Goal: Information Seeking & Learning: Learn about a topic

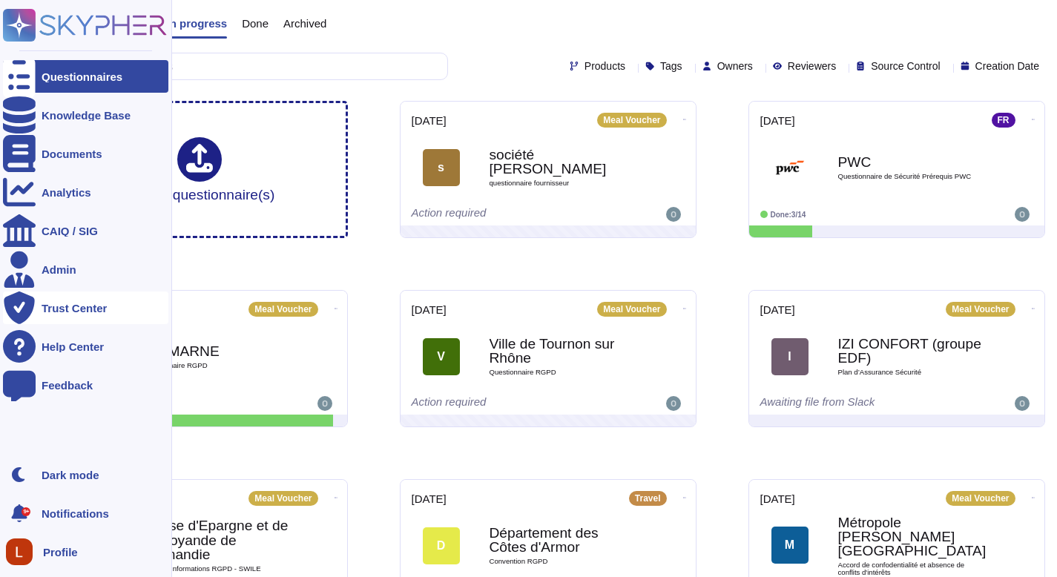
click at [79, 303] on div "Trust Center" at bounding box center [74, 308] width 65 height 11
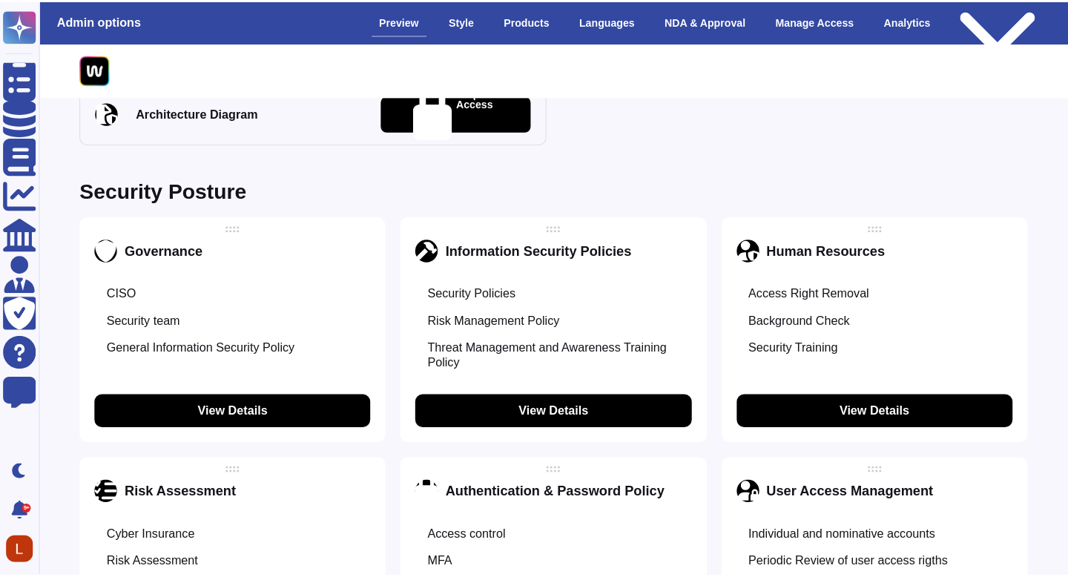
scroll to position [776, 0]
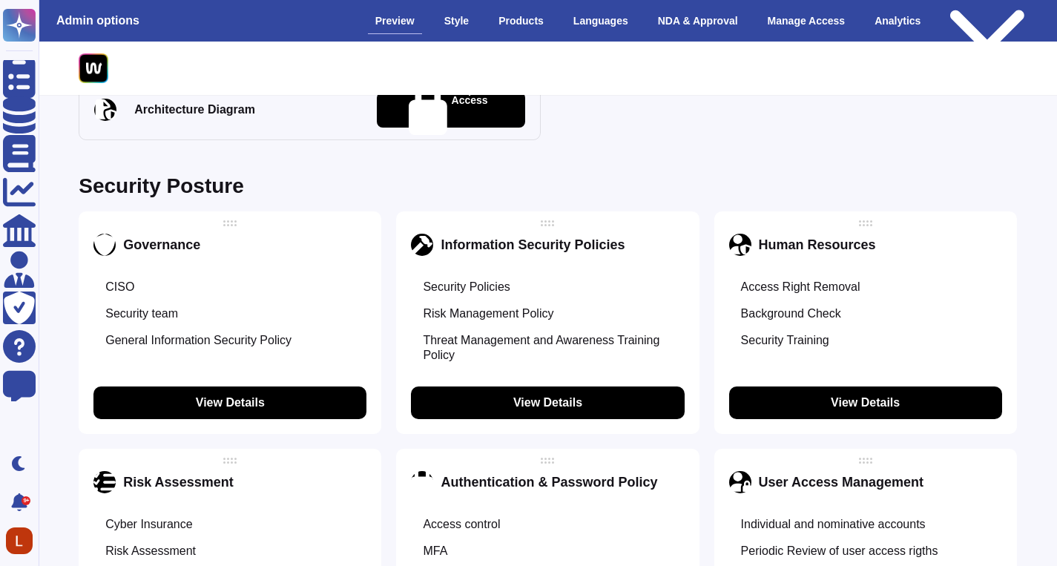
click at [315, 392] on button "View Details" at bounding box center [229, 403] width 273 height 33
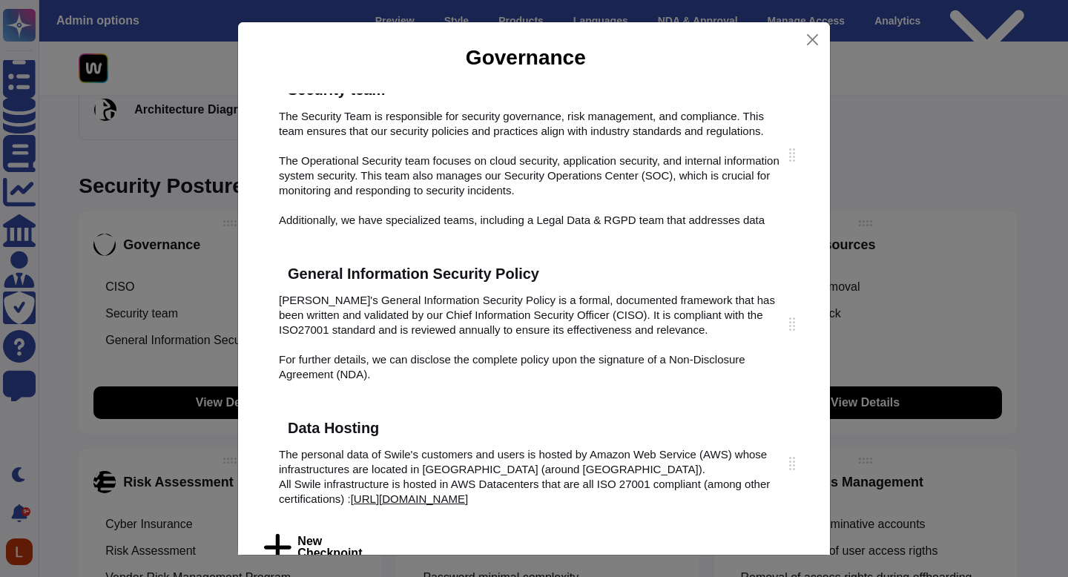
scroll to position [170, 0]
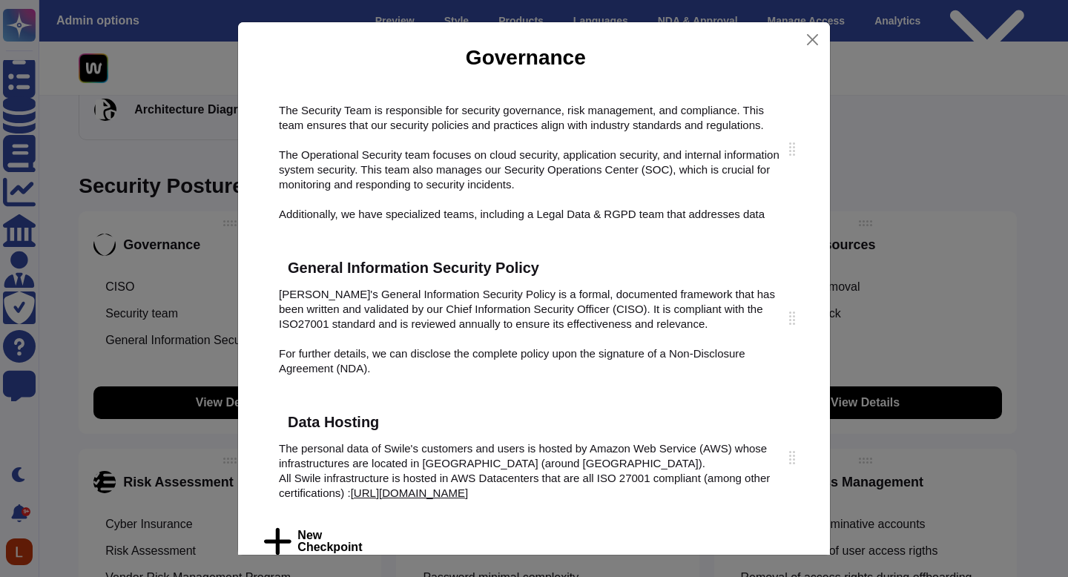
click at [554, 268] on icon at bounding box center [554, 268] width 0 height 0
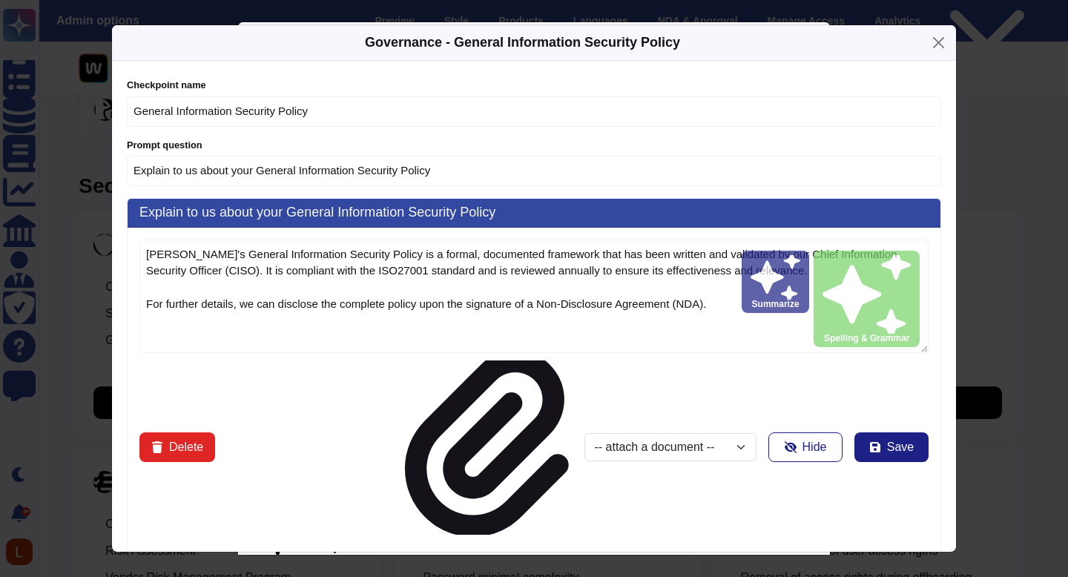
type textarea "[PERSON_NAME]'s General Information Security Policy is a formal, documented fra…"
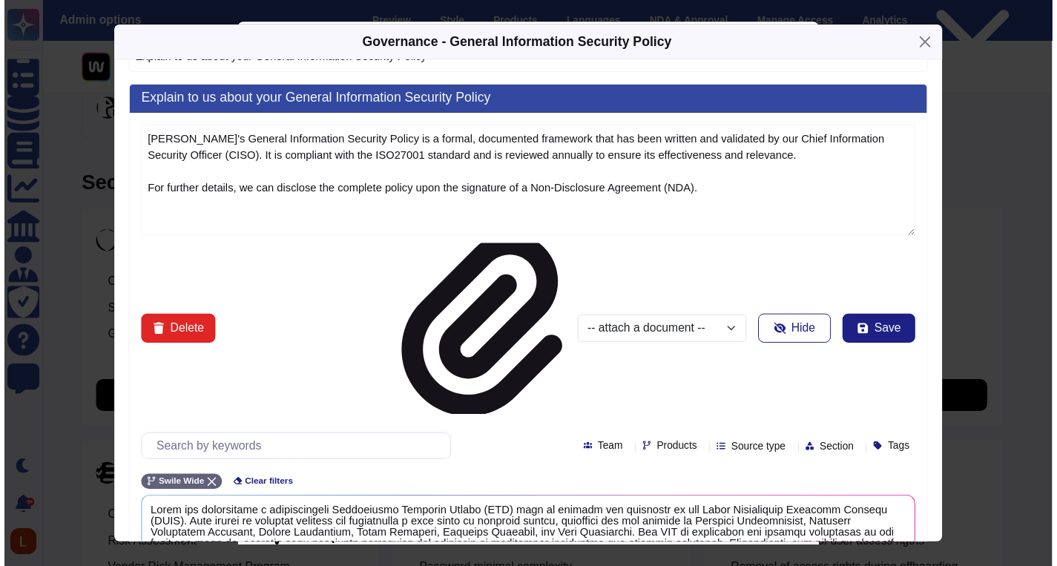
scroll to position [0, 0]
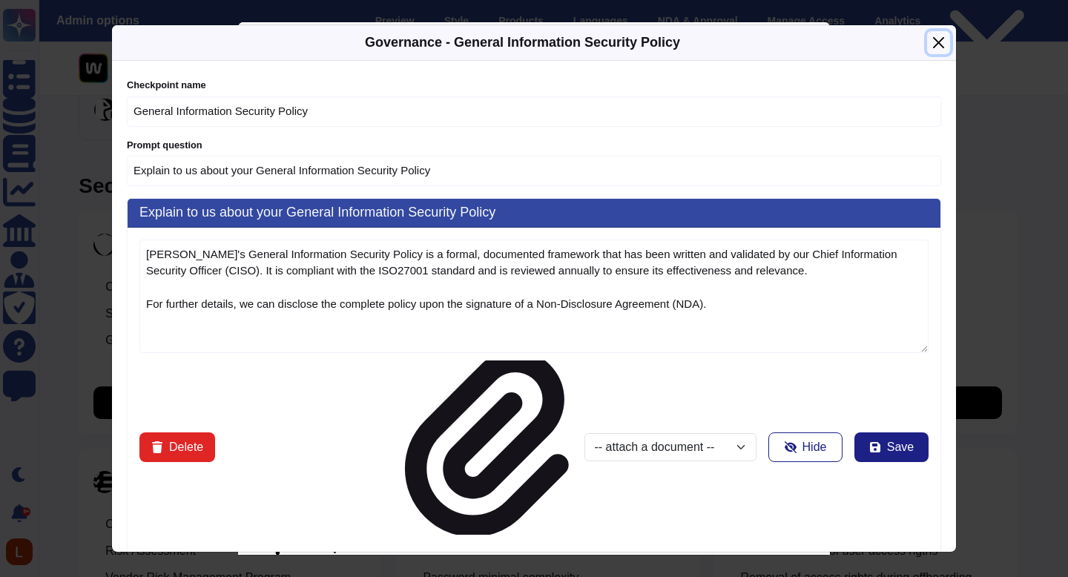
click at [938, 39] on button "Close" at bounding box center [939, 42] width 23 height 23
type input "Explain to us about your"
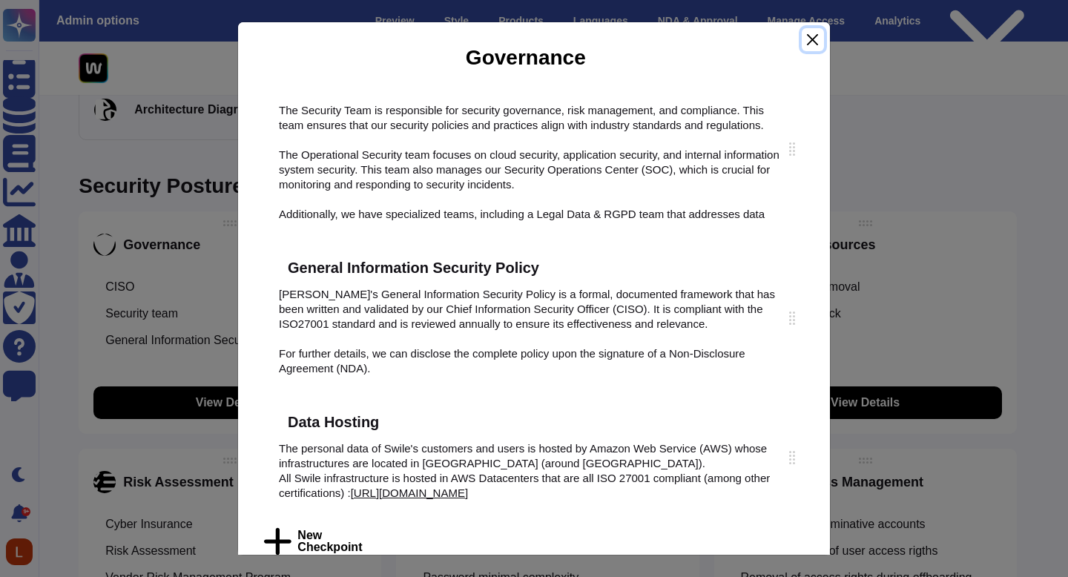
click at [818, 43] on button "Close" at bounding box center [813, 39] width 22 height 23
